Goal: Obtain resource: Obtain resource

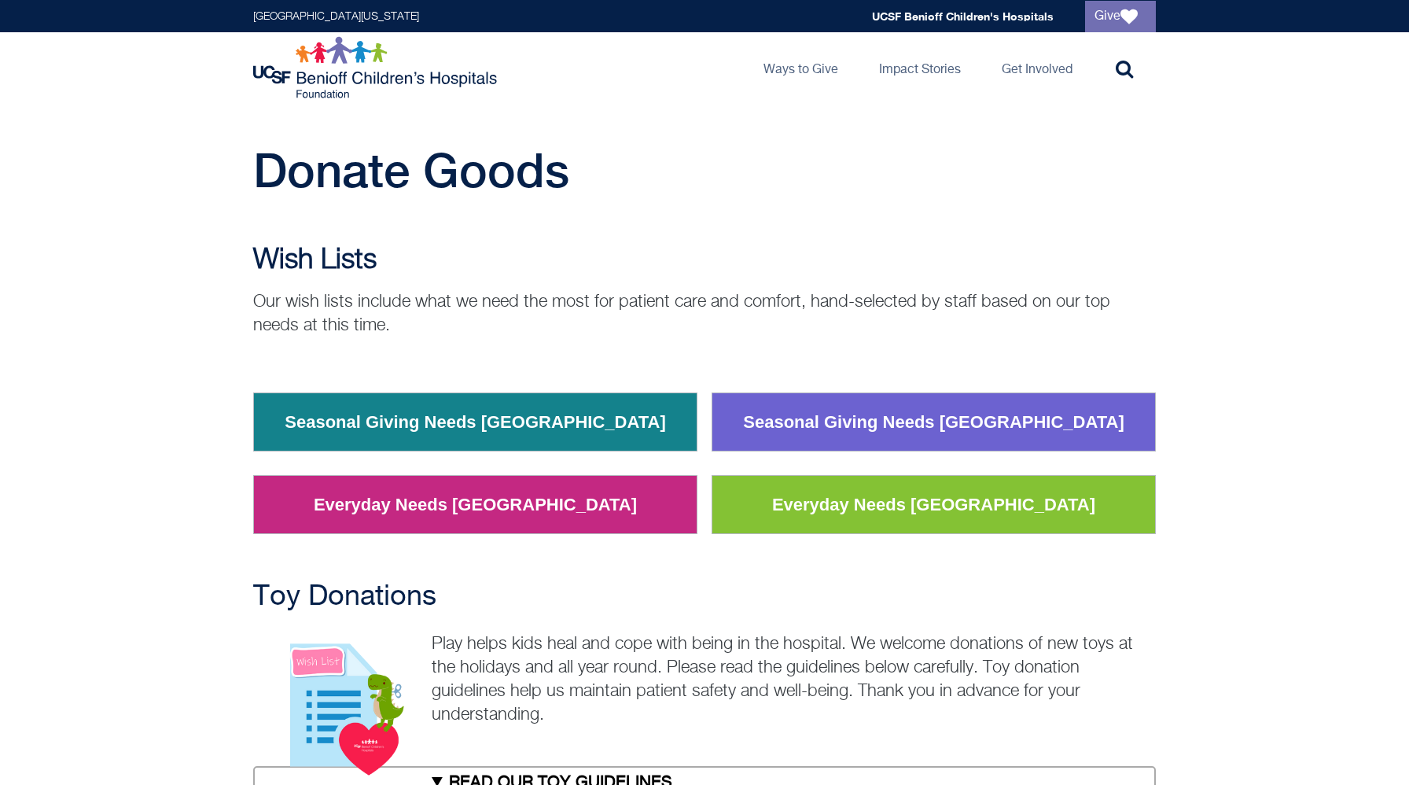
click at [641, 325] on p "Our wish lists include what we need the most for patient care and comfort, hand…" at bounding box center [704, 313] width 903 height 47
click at [819, 509] on link "Everyday Needs [GEOGRAPHIC_DATA]" at bounding box center [933, 504] width 347 height 41
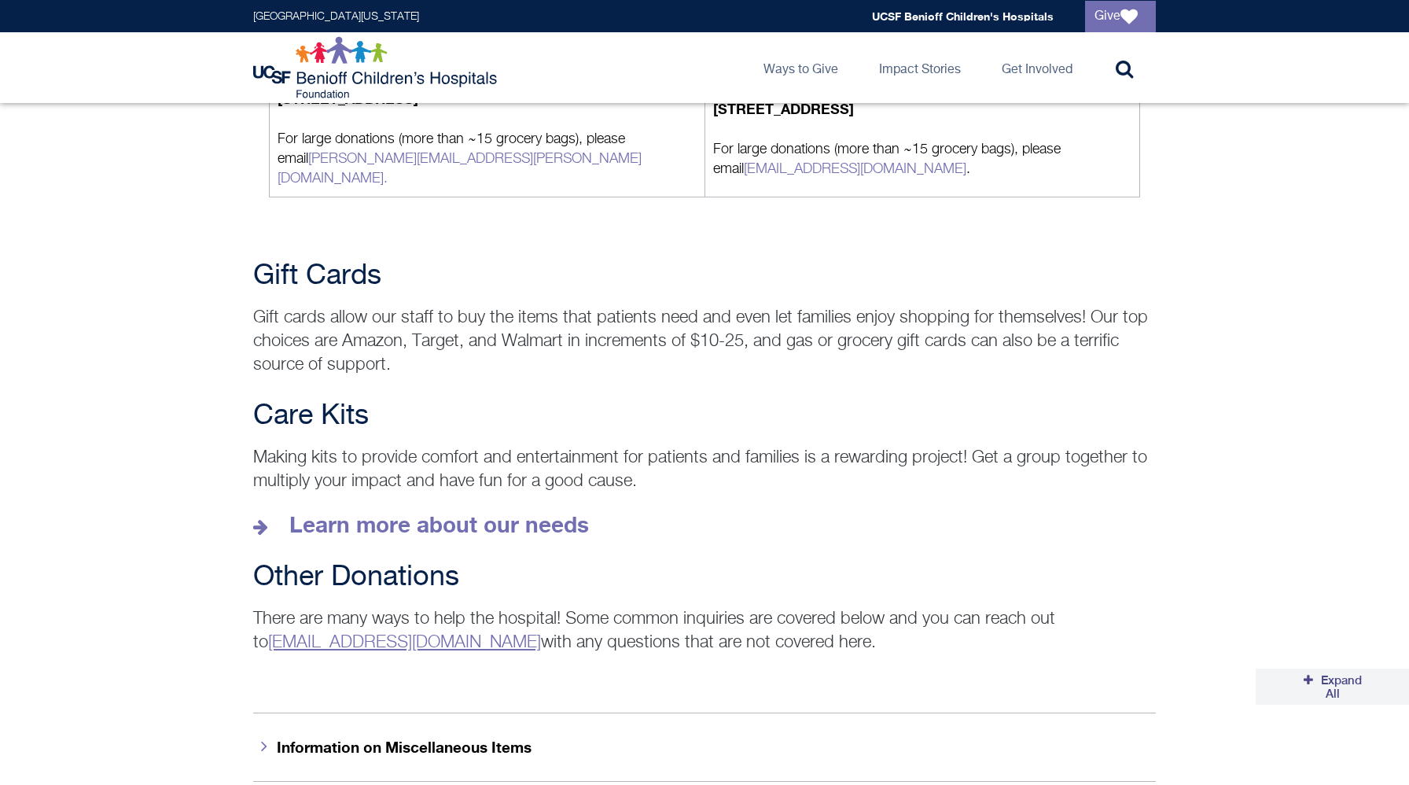
scroll to position [2002, 0]
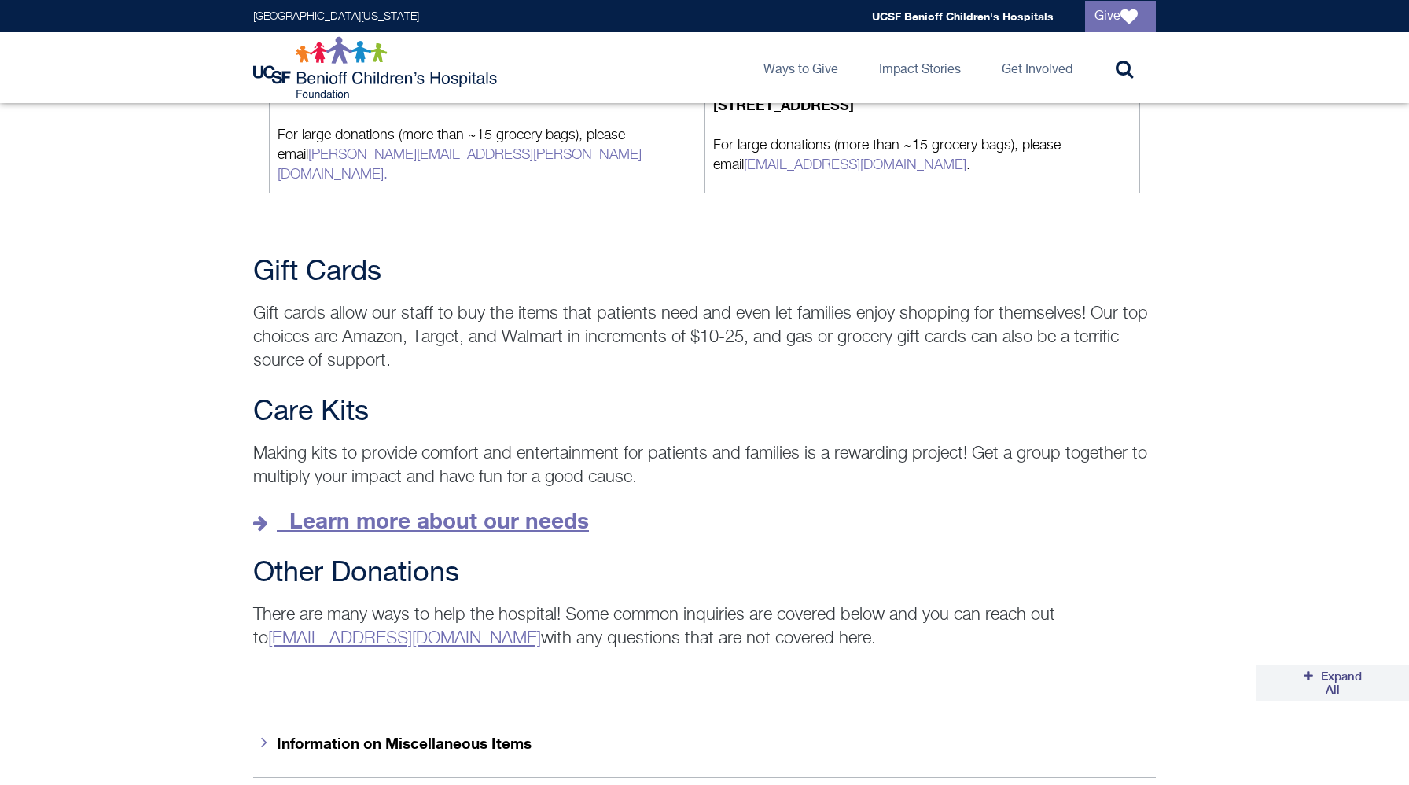
click at [382, 507] on strong "Learn more about our needs" at bounding box center [439, 520] width 300 height 26
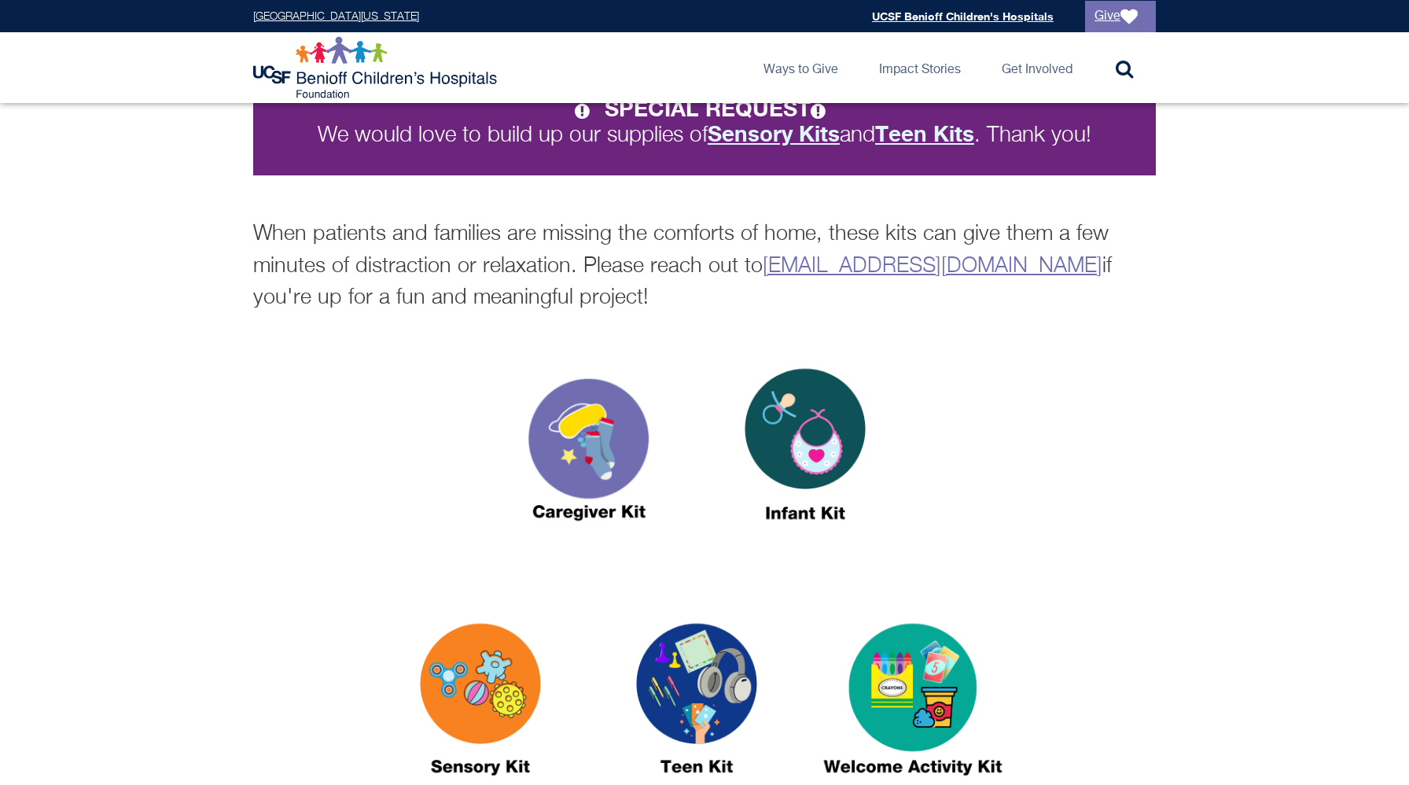
scroll to position [383, 0]
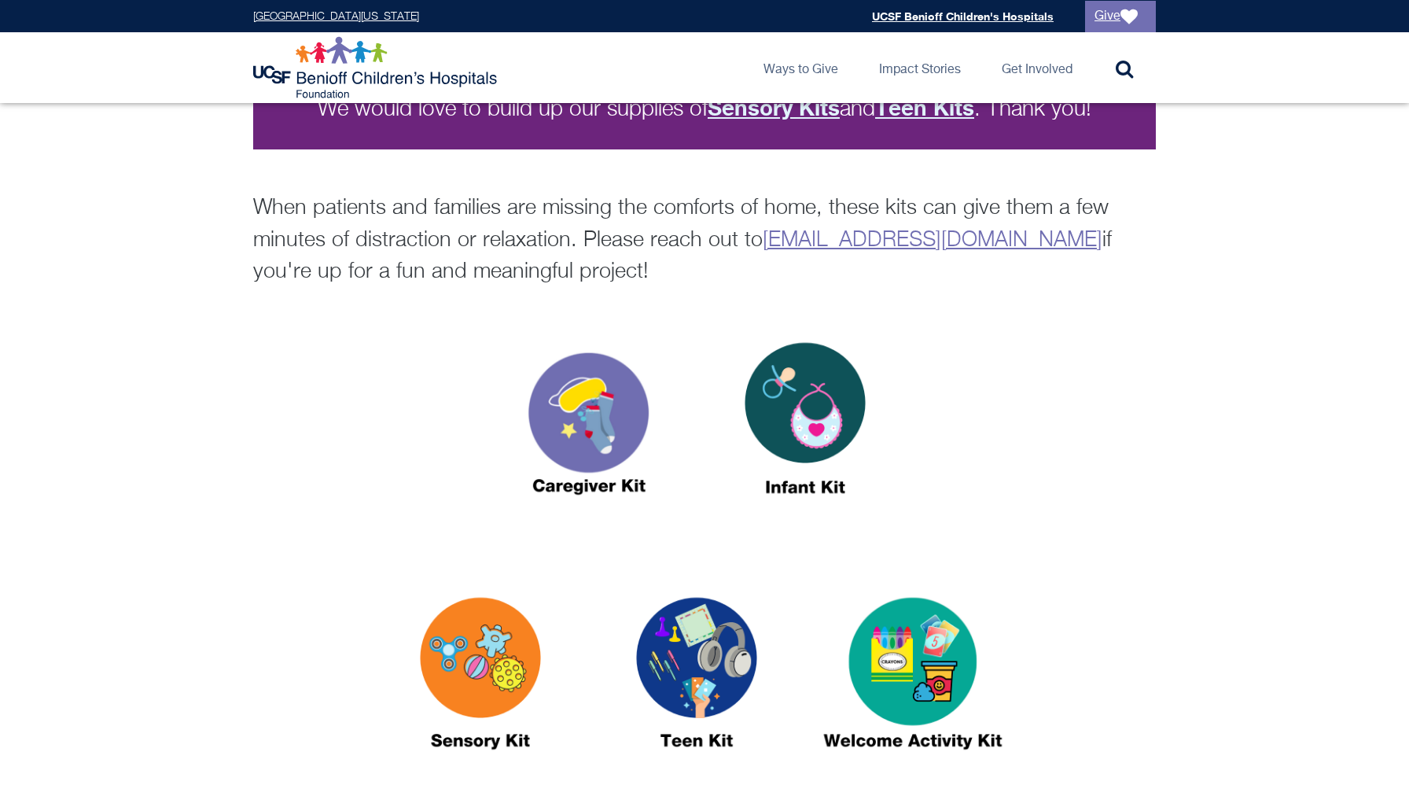
click at [518, 618] on img at bounding box center [480, 680] width 197 height 226
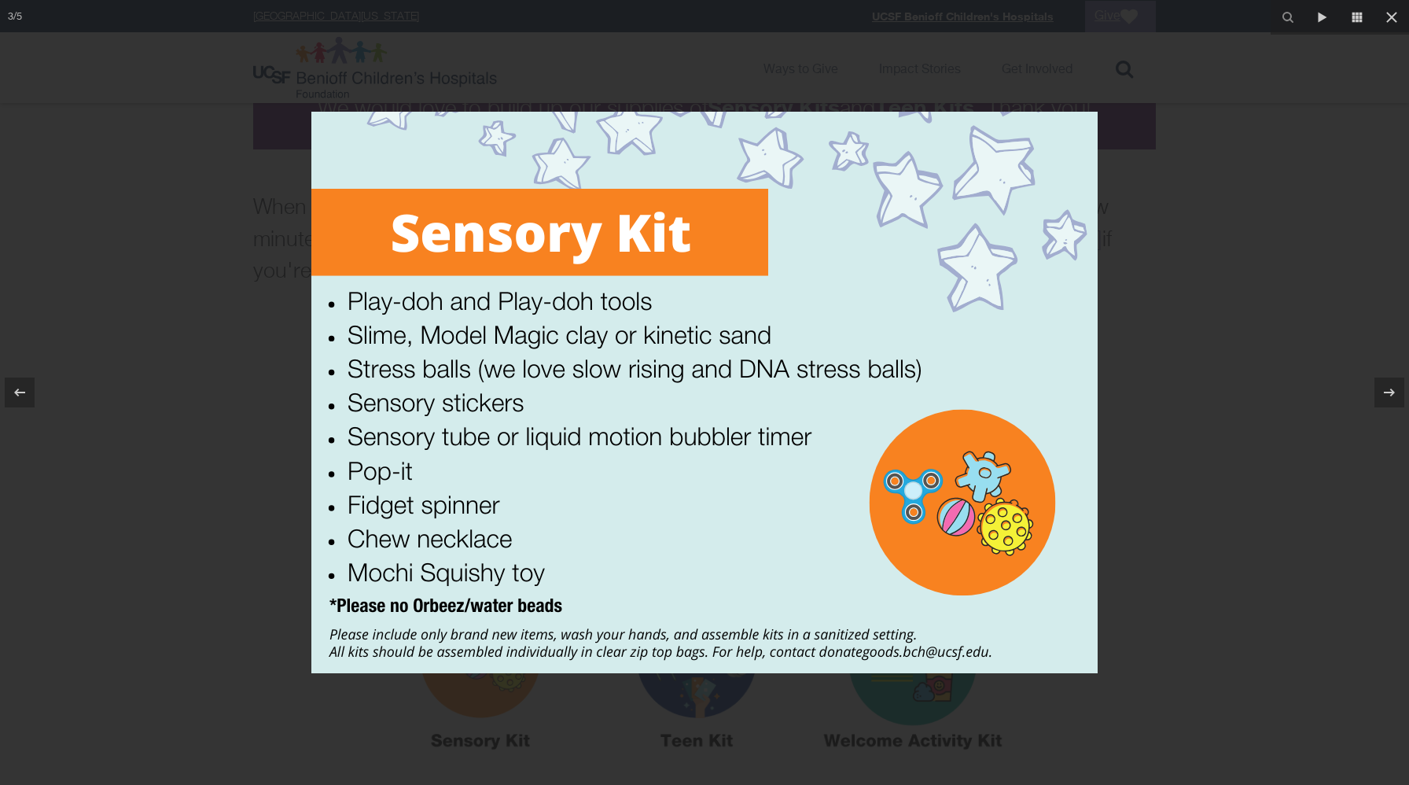
click at [167, 152] on div at bounding box center [704, 392] width 1409 height 785
